Goal: Task Accomplishment & Management: Complete application form

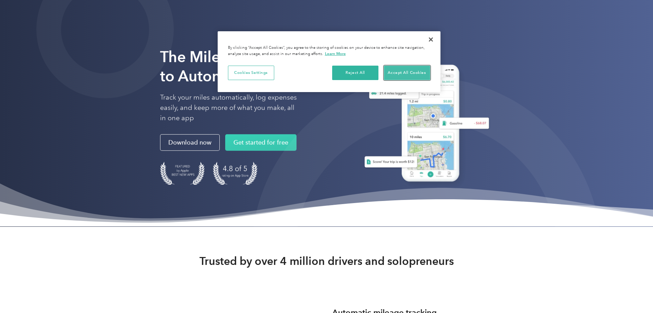
click at [416, 73] on button "Accept All Cookies" at bounding box center [407, 73] width 46 height 14
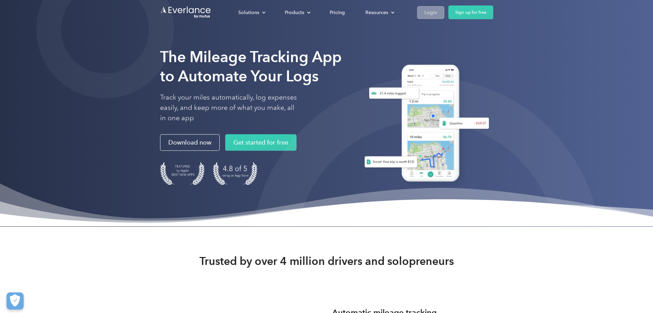
click at [445, 17] on link "Login" at bounding box center [430, 12] width 27 height 13
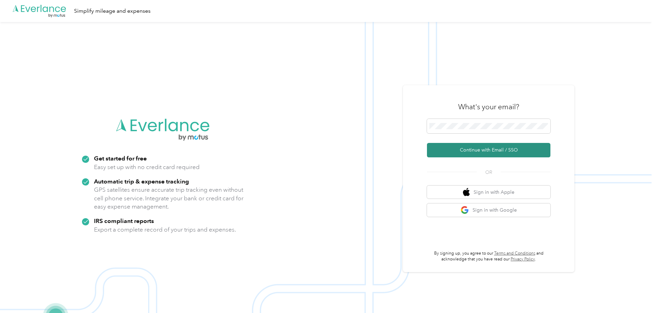
click at [479, 143] on button "Continue with Email / SSO" at bounding box center [488, 150] width 123 height 14
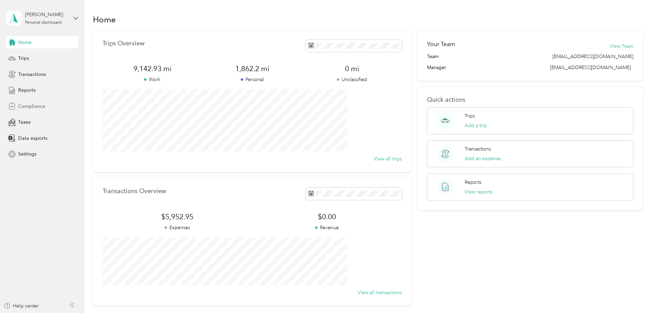
click at [39, 105] on span "Compliance" at bounding box center [31, 106] width 27 height 7
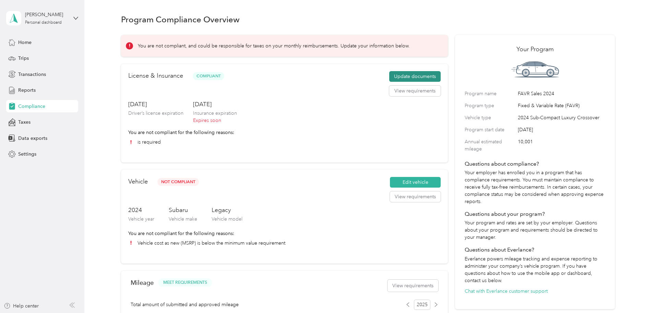
click at [392, 81] on button "Update documents" at bounding box center [414, 76] width 51 height 11
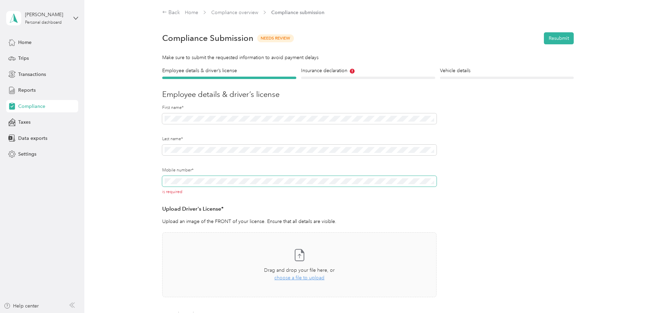
click at [269, 177] on span at bounding box center [299, 181] width 274 height 11
click at [256, 187] on div "is required" at bounding box center [299, 185] width 274 height 19
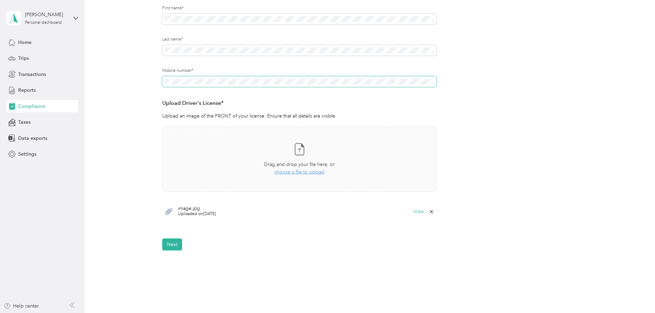
scroll to position [100, 0]
click at [174, 240] on button "Next" at bounding box center [172, 244] width 20 height 12
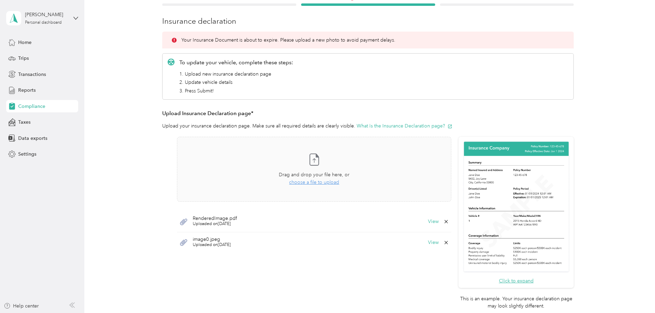
scroll to position [74, 0]
